Goal: Task Accomplishment & Management: Manage account settings

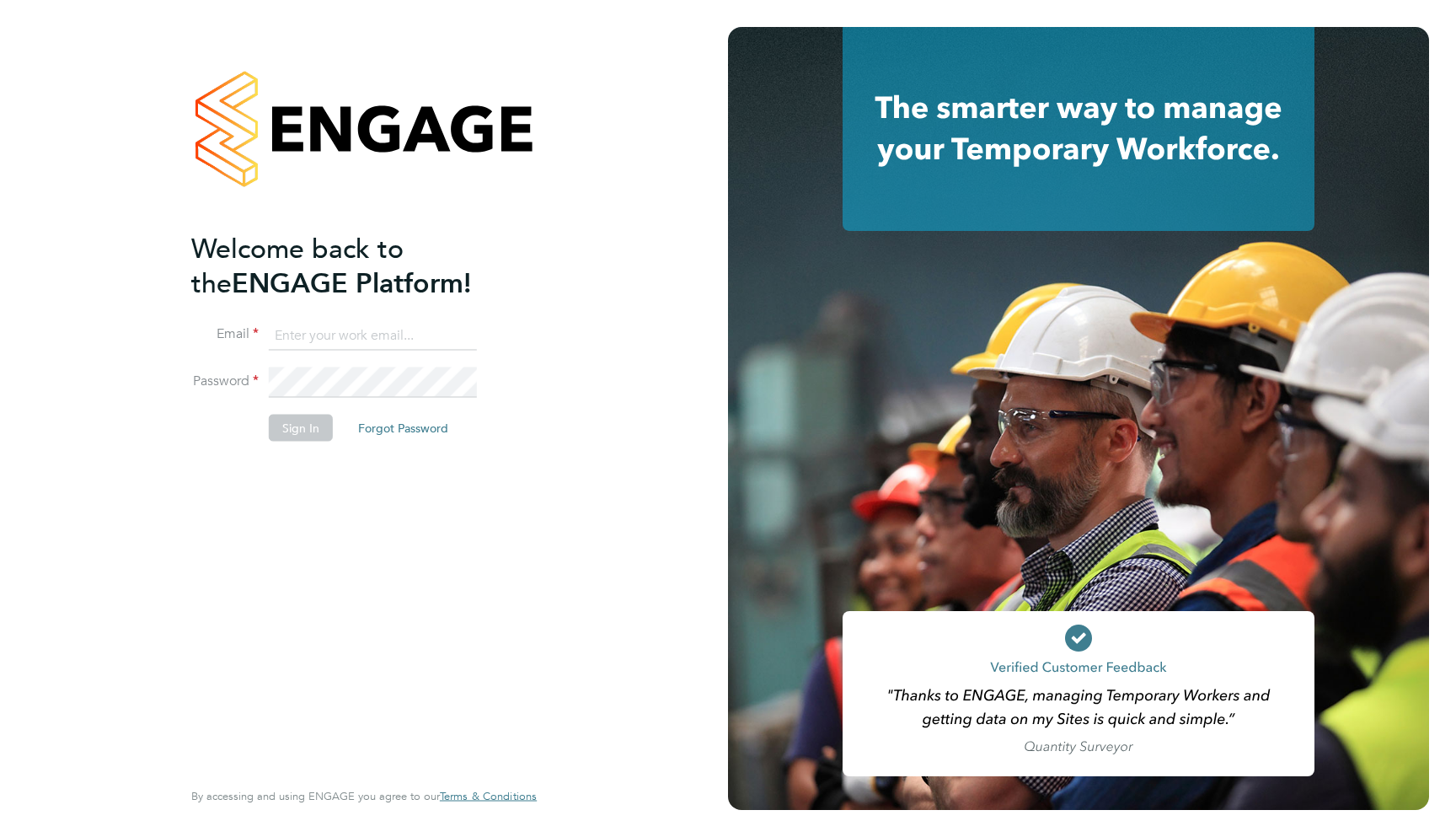
click at [631, 239] on div "Welcome back to the ENGAGE Platform! Email Password Sign In Forgot Password Ent…" at bounding box center [364, 418] width 728 height 837
type input "support@engagelabs.io"
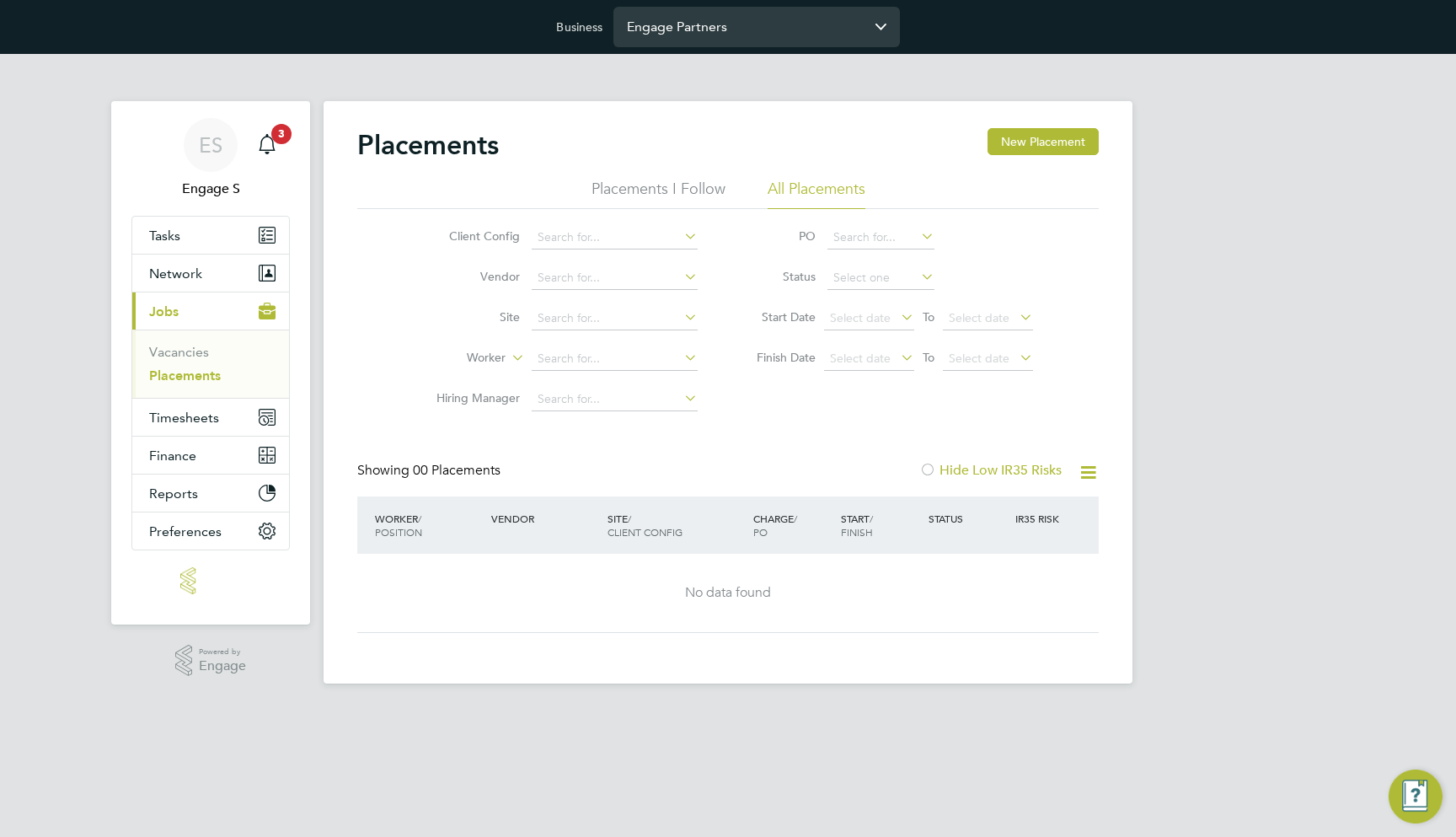
click at [736, 47] on div "Engage Partners" at bounding box center [757, 27] width 287 height 40
click at [739, 35] on input "Engage Partners" at bounding box center [757, 26] width 287 height 39
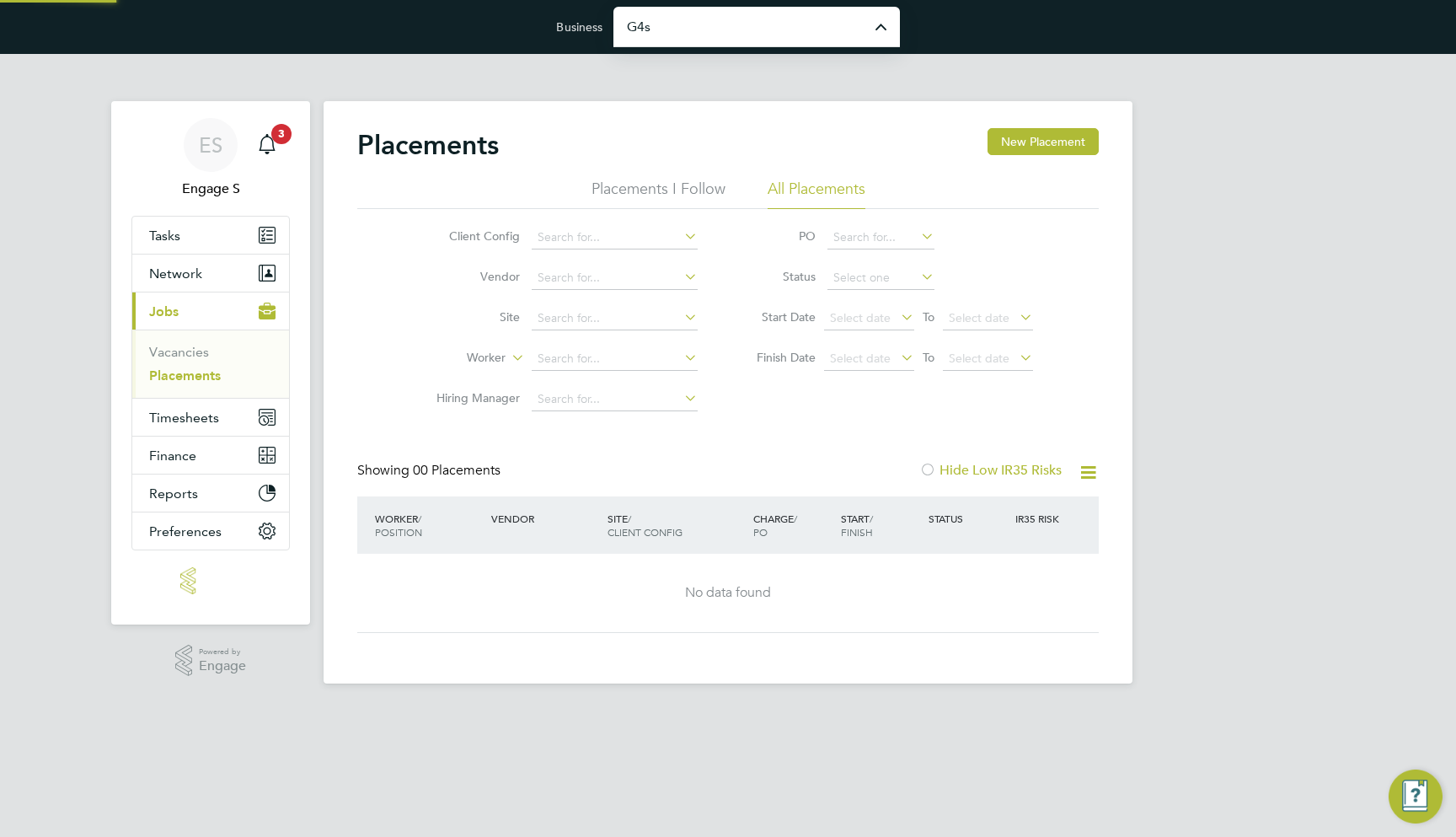
type input "G4S Facilities Management (Uk) Limited"
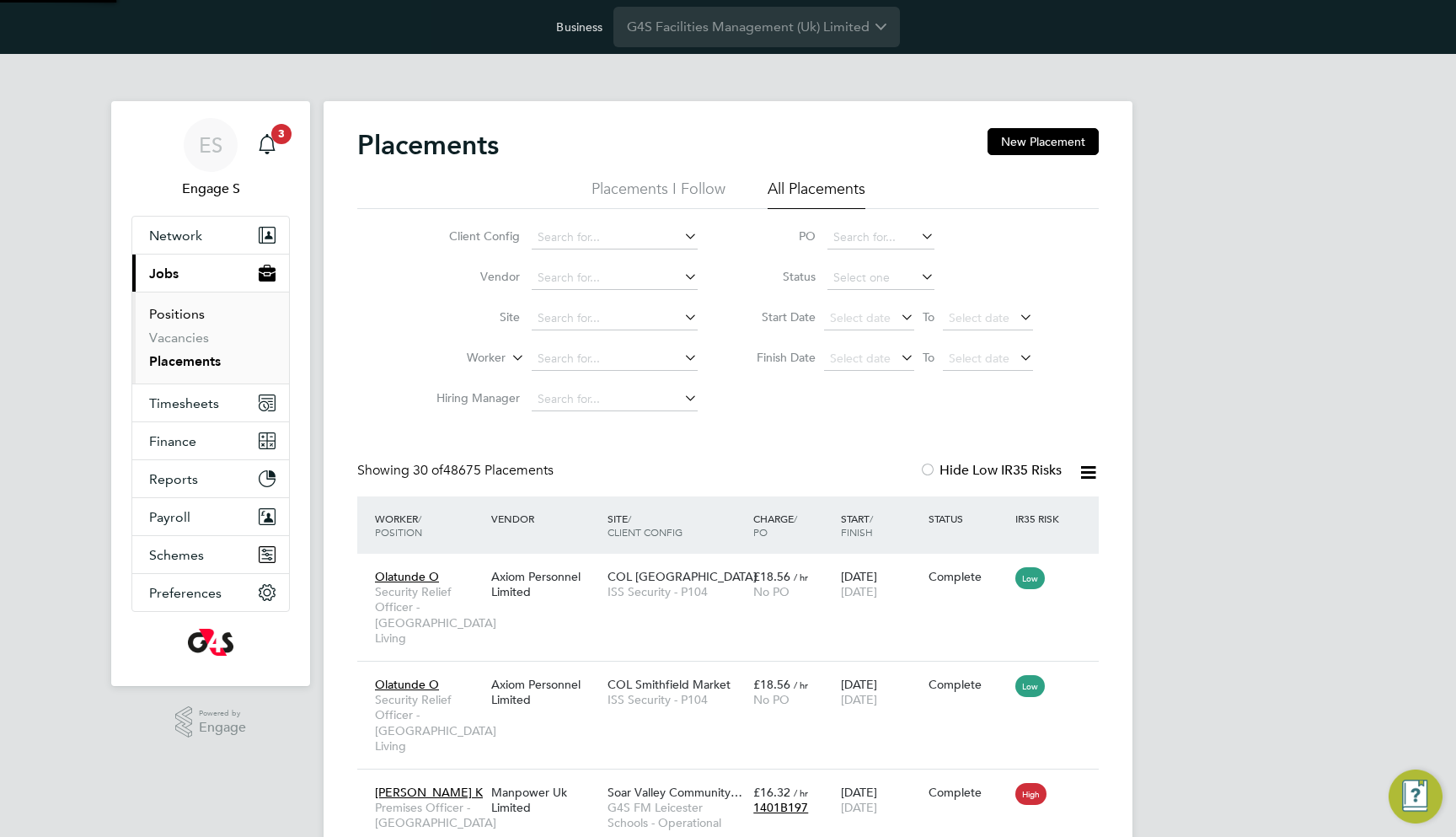
scroll to position [63, 118]
click at [175, 316] on link "Positions" at bounding box center [177, 313] width 55 height 16
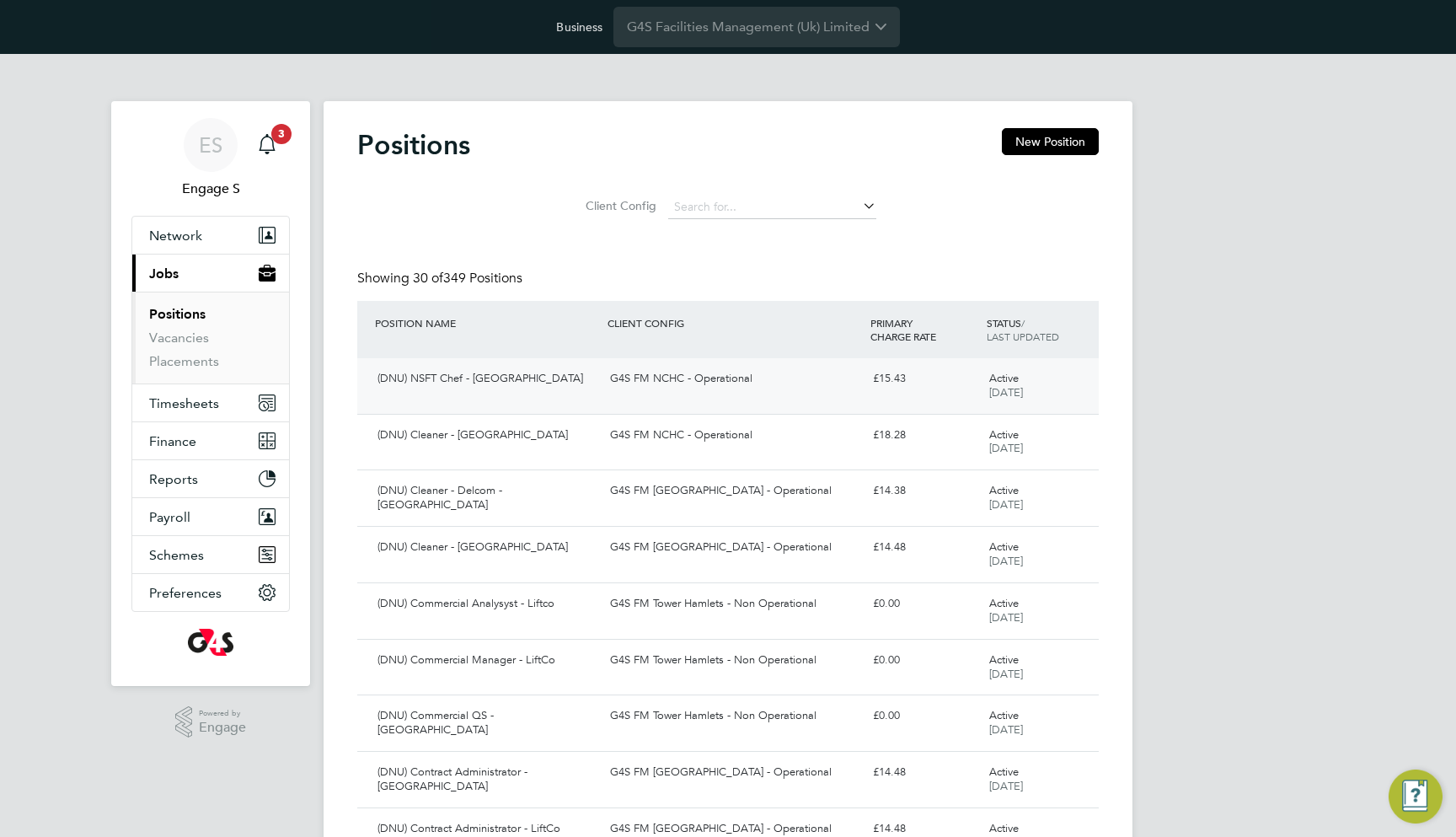
click at [727, 379] on div "G4S FM NCHC - Operational" at bounding box center [734, 378] width 262 height 28
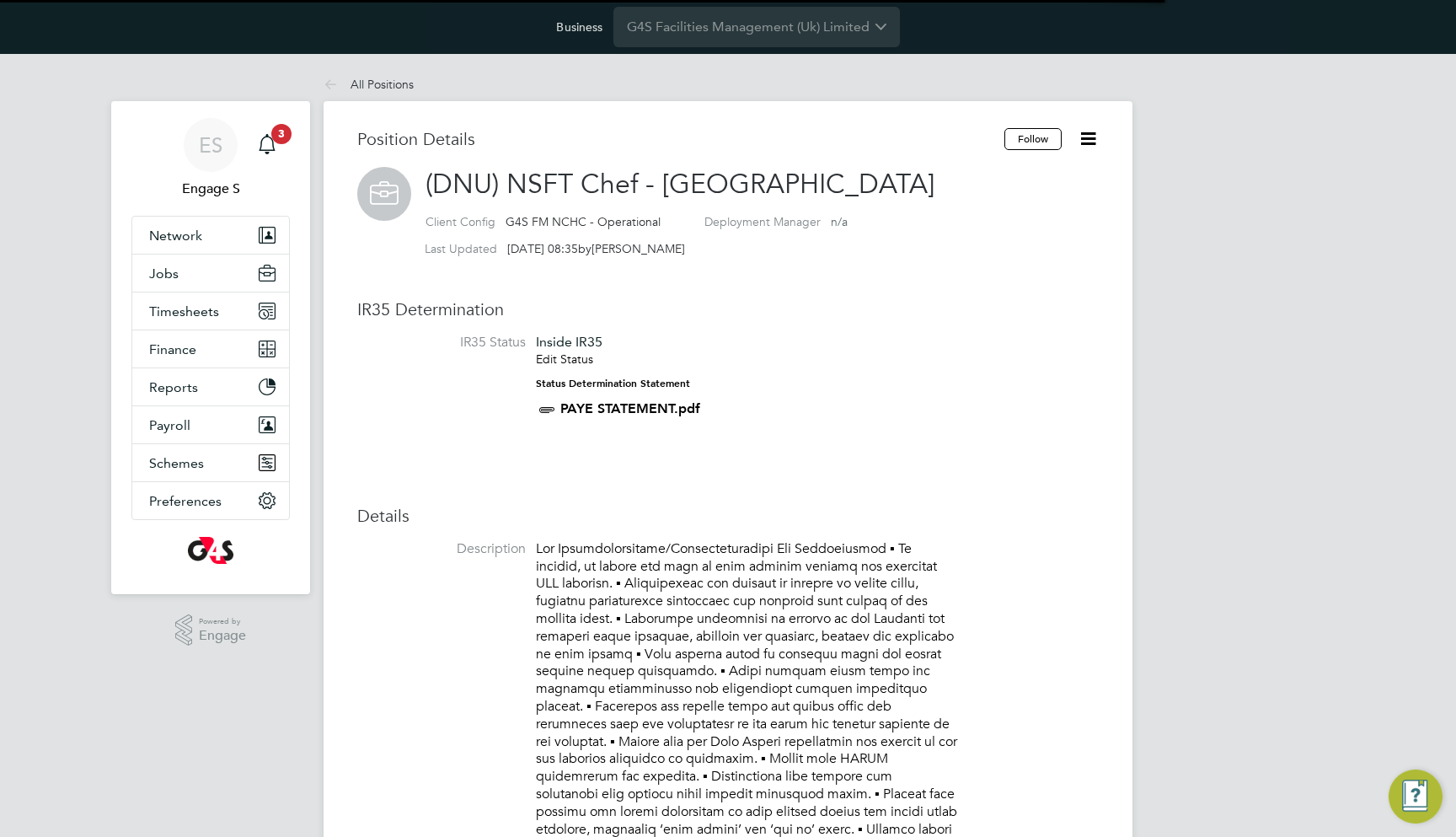
scroll to position [50, 113]
click at [546, 356] on link "Edit Status" at bounding box center [565, 359] width 57 height 15
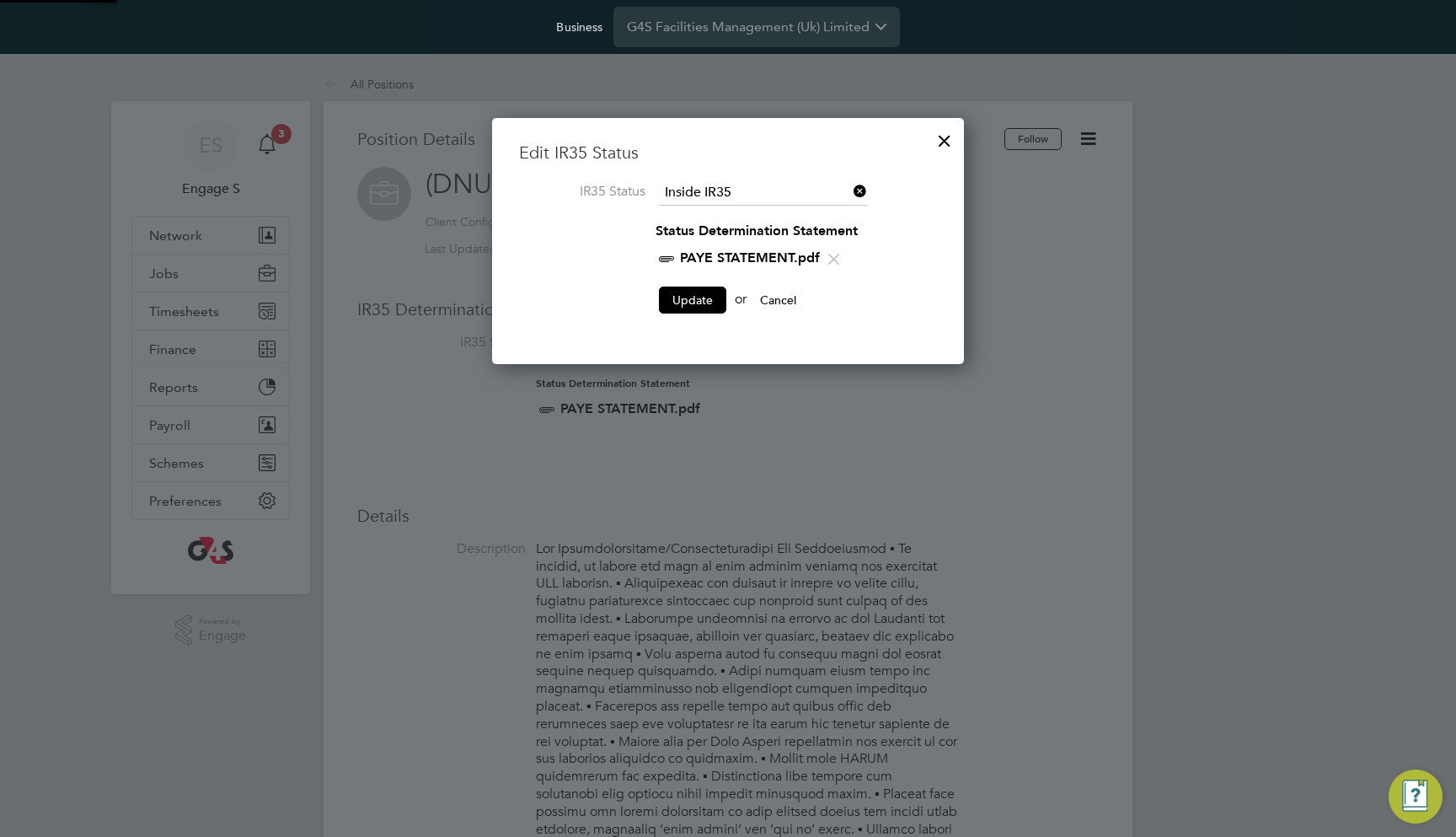
scroll to position [247, 473]
click at [813, 193] on input at bounding box center [763, 193] width 208 height 25
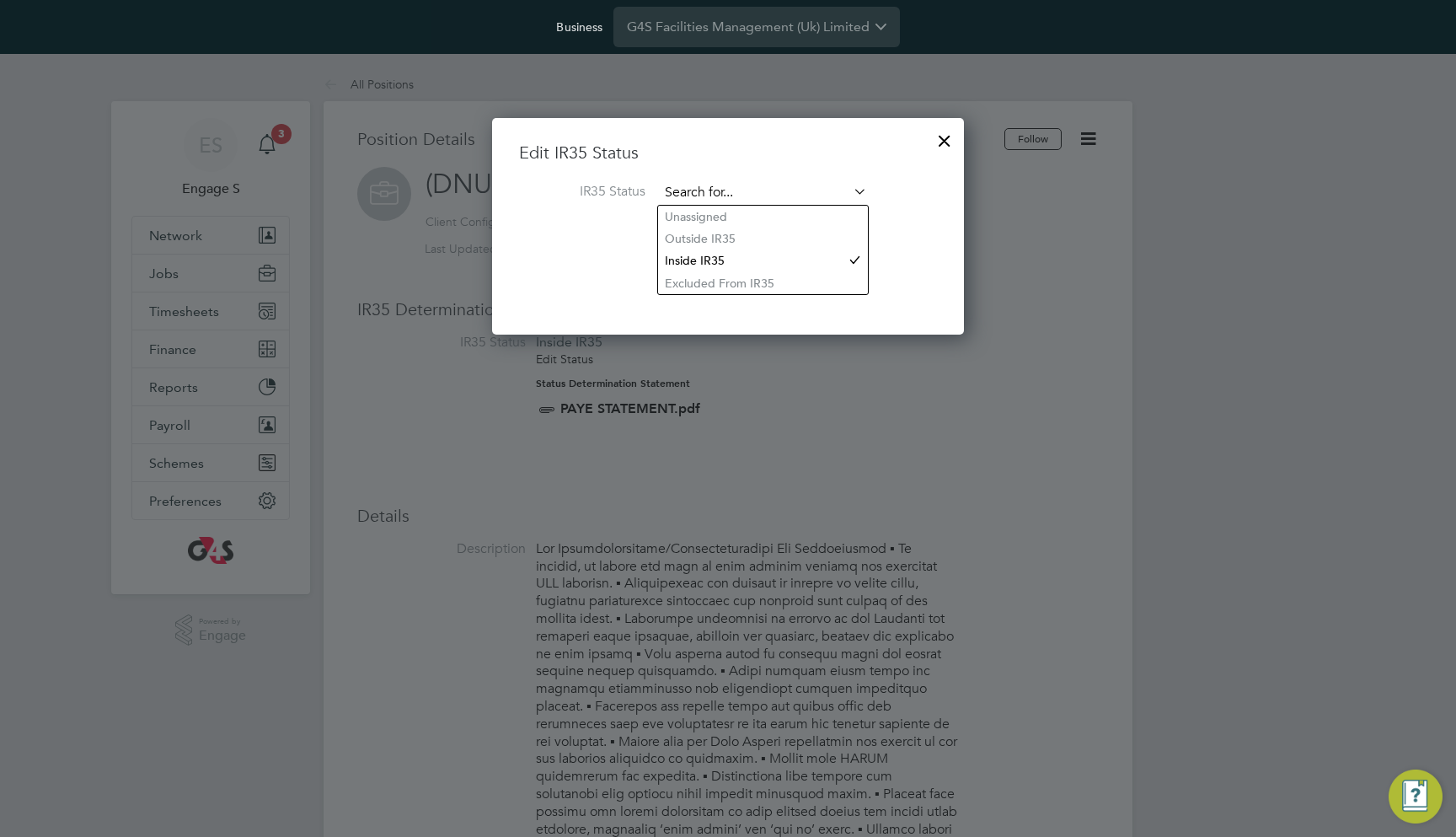
scroll to position [217, 473]
click at [758, 274] on li "Excluded From IR35" at bounding box center [763, 283] width 210 height 22
type input "Excluded From IR35"
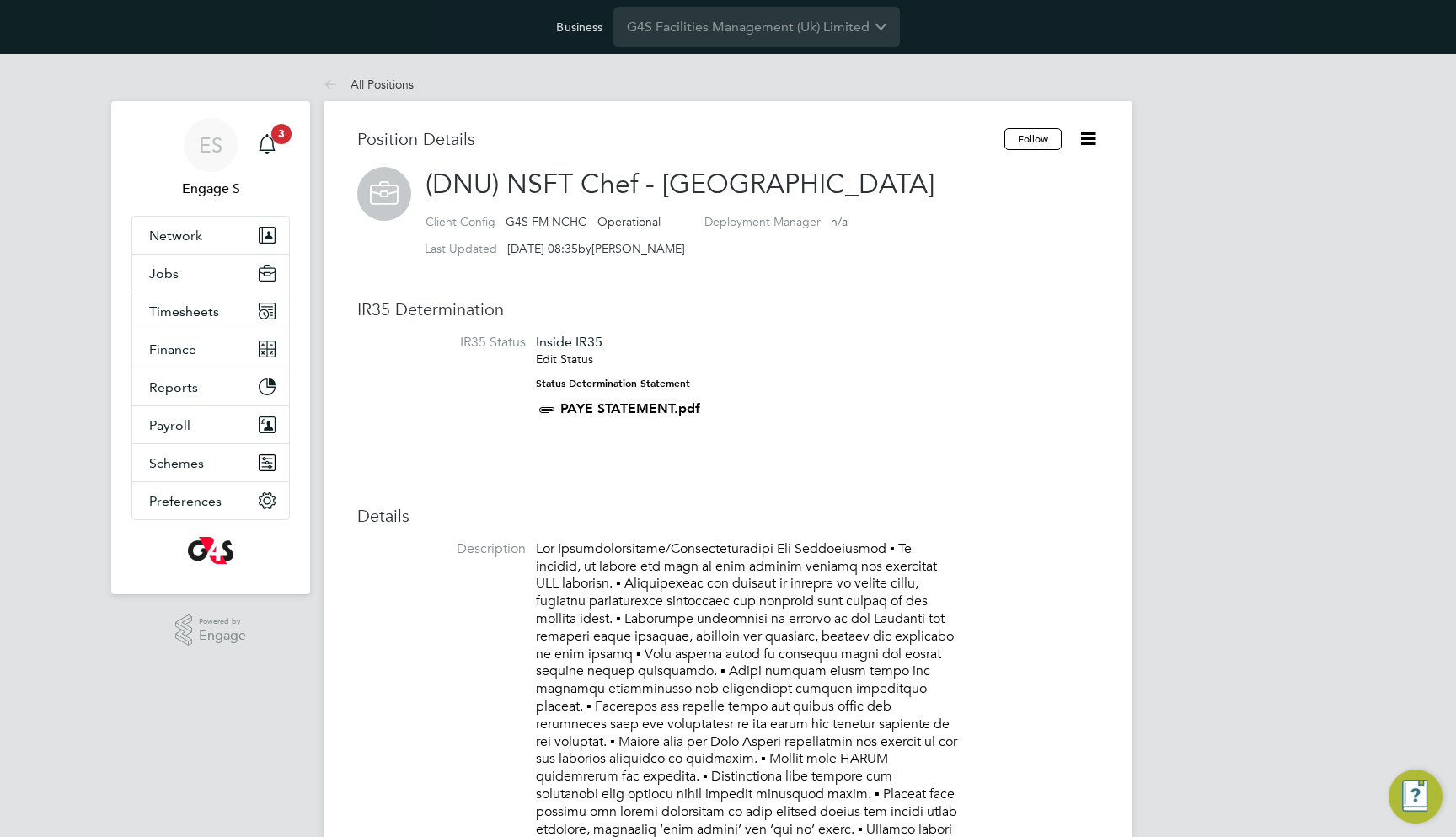
click at [1060, 302] on h3 "IR35 Determination" at bounding box center [728, 309] width 741 height 22
click at [958, 423] on li "IR35 Status Inside IR35 Edit Status Status Determination Statement PAYE STATEME…" at bounding box center [728, 385] width 741 height 103
